Goal: Task Accomplishment & Management: Manage account settings

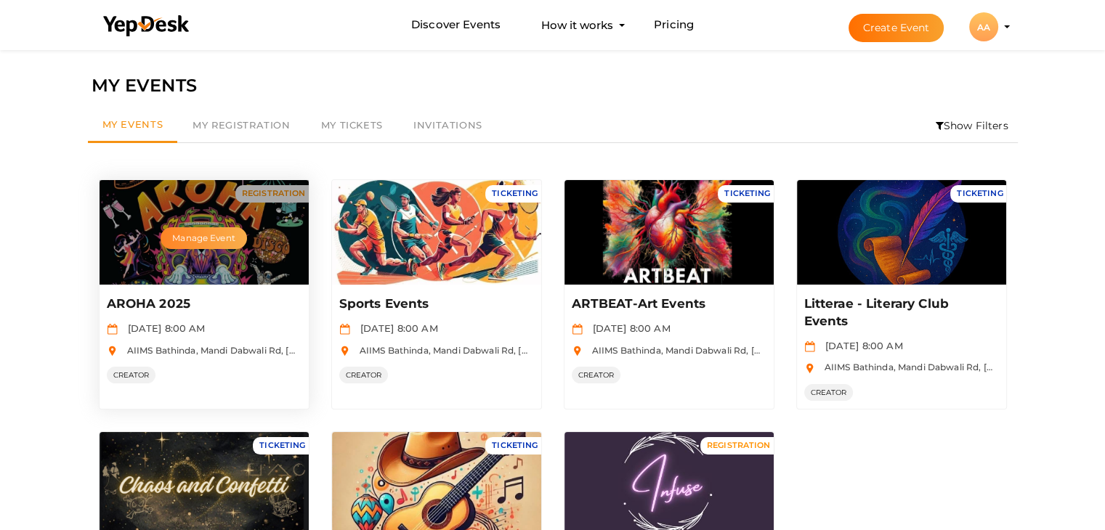
click at [209, 239] on button "Manage Event" at bounding box center [204, 238] width 86 height 22
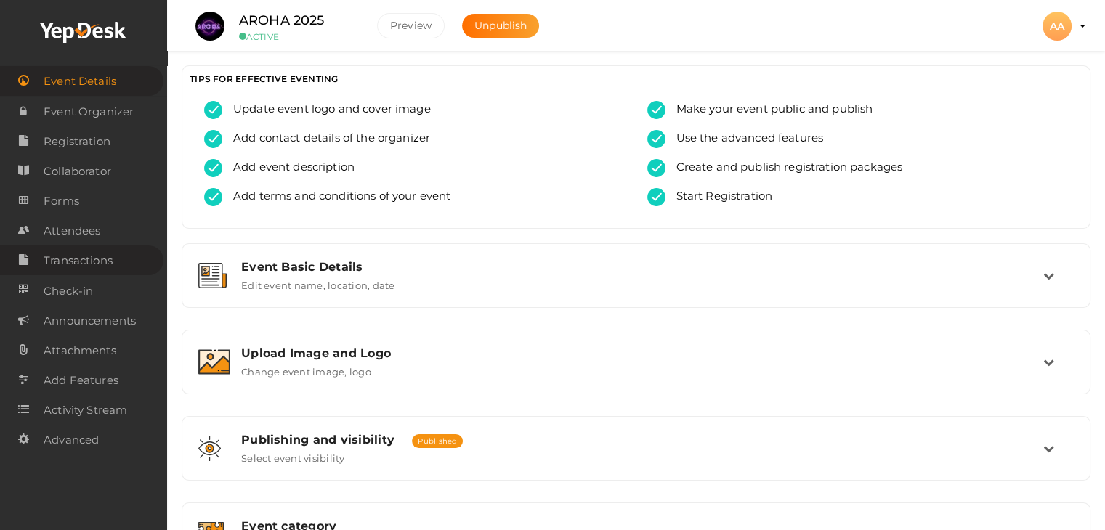
click at [110, 253] on span "Transactions" at bounding box center [78, 260] width 69 height 29
